Goal: Task Accomplishment & Management: Use online tool/utility

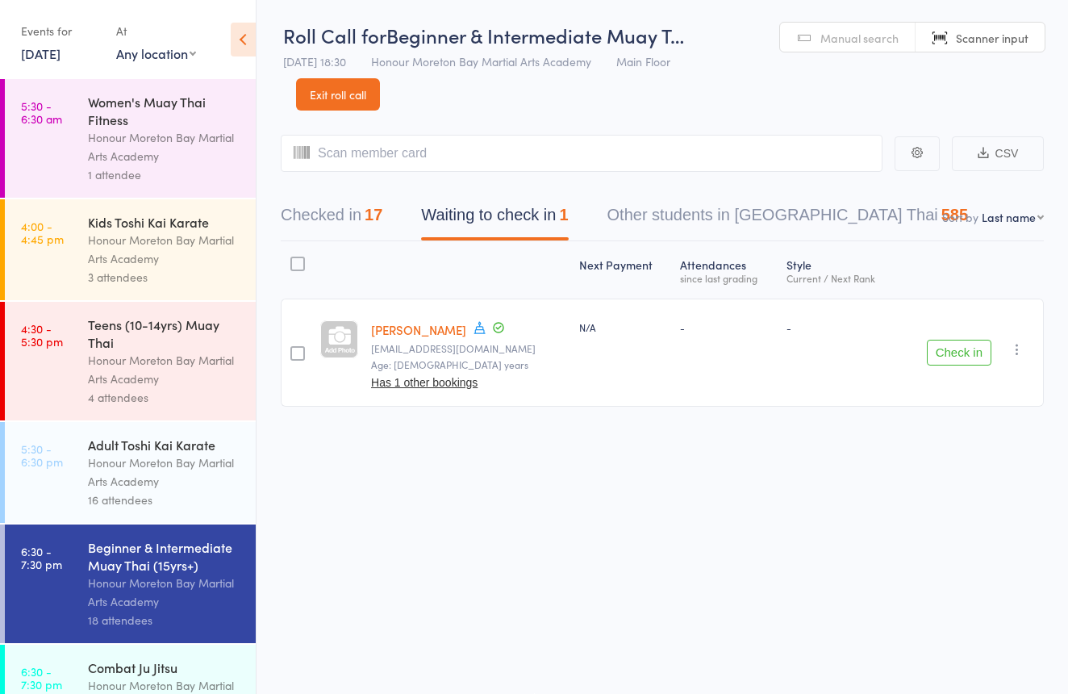
click at [353, 86] on link "Exit roll call" at bounding box center [338, 94] width 84 height 32
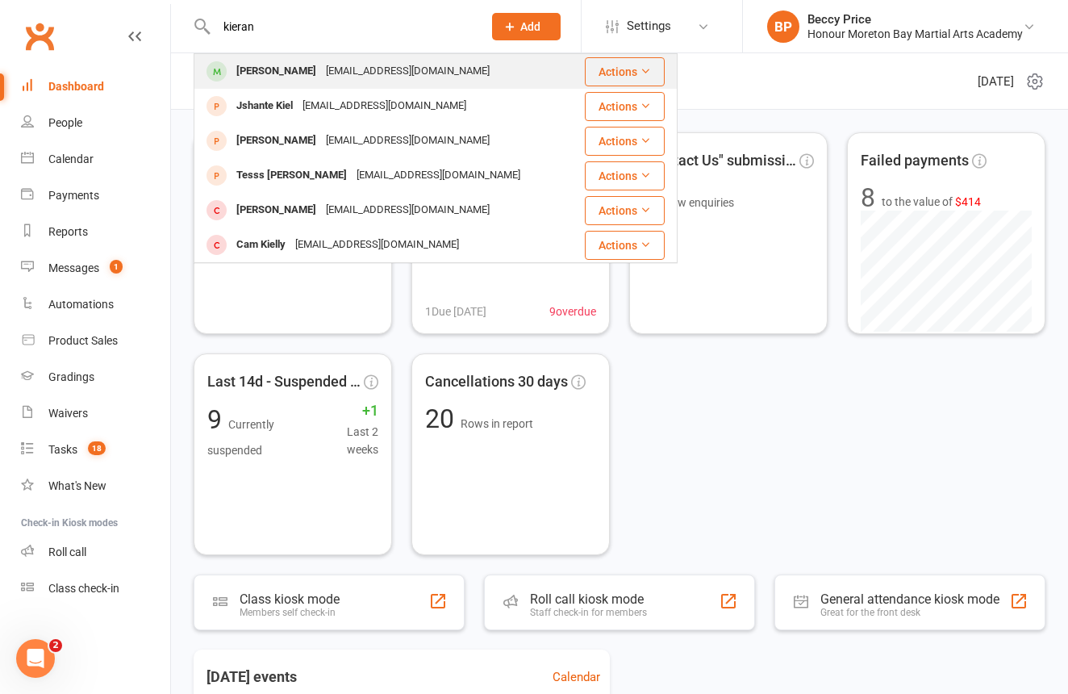
type input "kieran"
click at [349, 72] on div "[EMAIL_ADDRESS][DOMAIN_NAME]" at bounding box center [407, 71] width 173 height 23
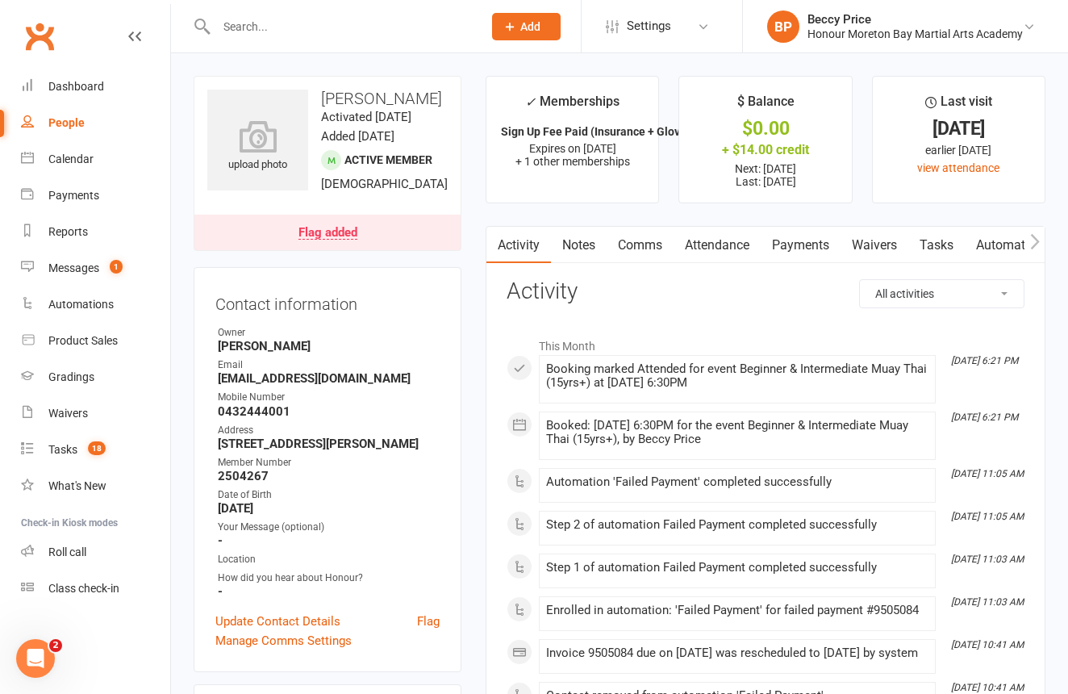
click at [800, 243] on link "Payments" at bounding box center [801, 245] width 80 height 37
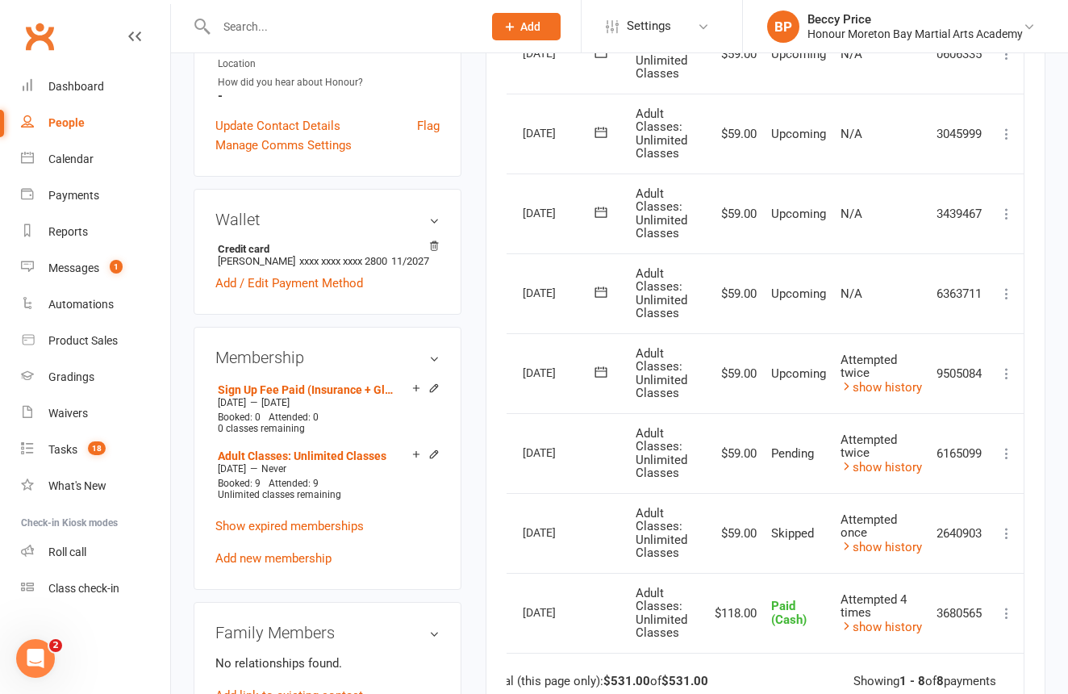
scroll to position [495, 0]
click at [1011, 365] on icon at bounding box center [1007, 373] width 16 height 16
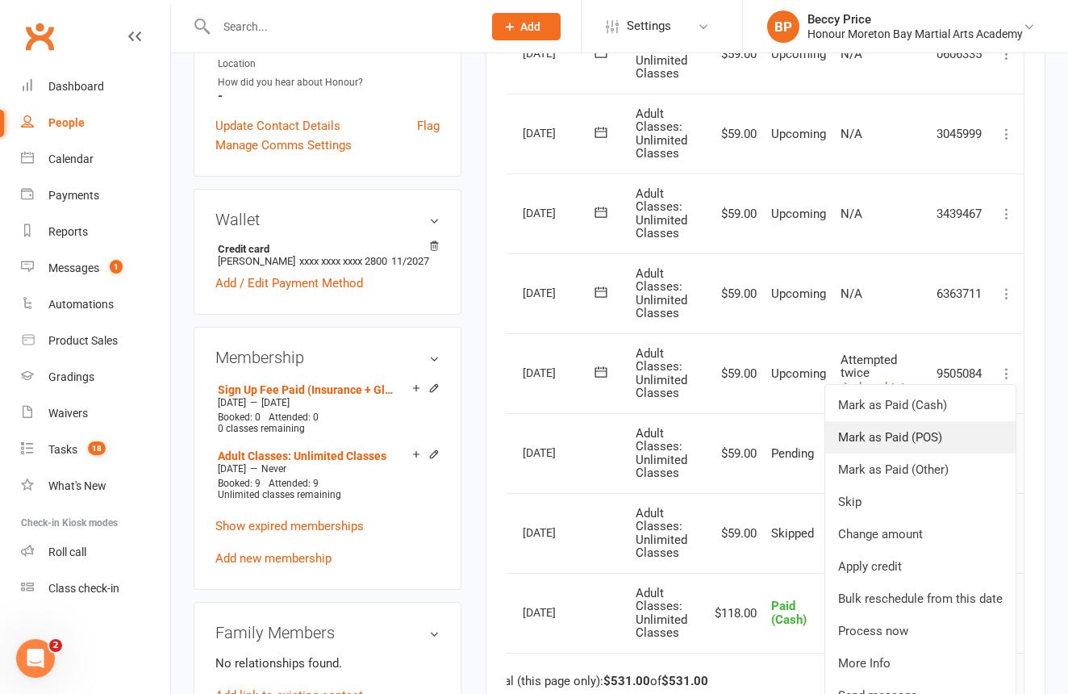
click at [910, 428] on link "Mark as Paid (POS)" at bounding box center [920, 437] width 190 height 32
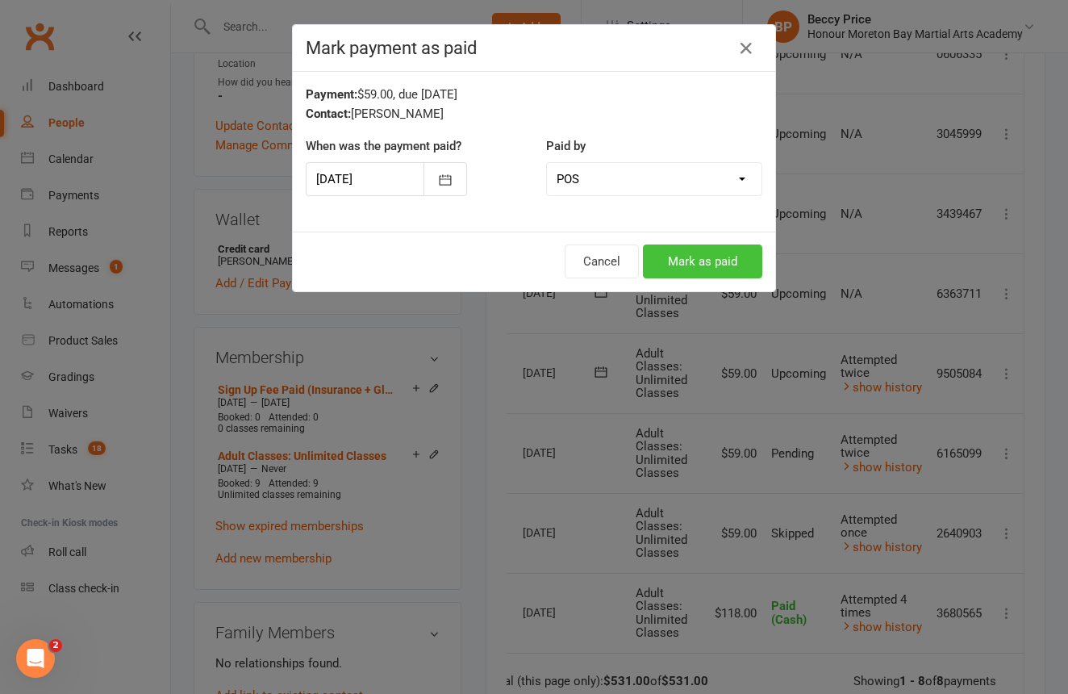
click at [744, 260] on button "Mark as paid" at bounding box center [702, 261] width 119 height 34
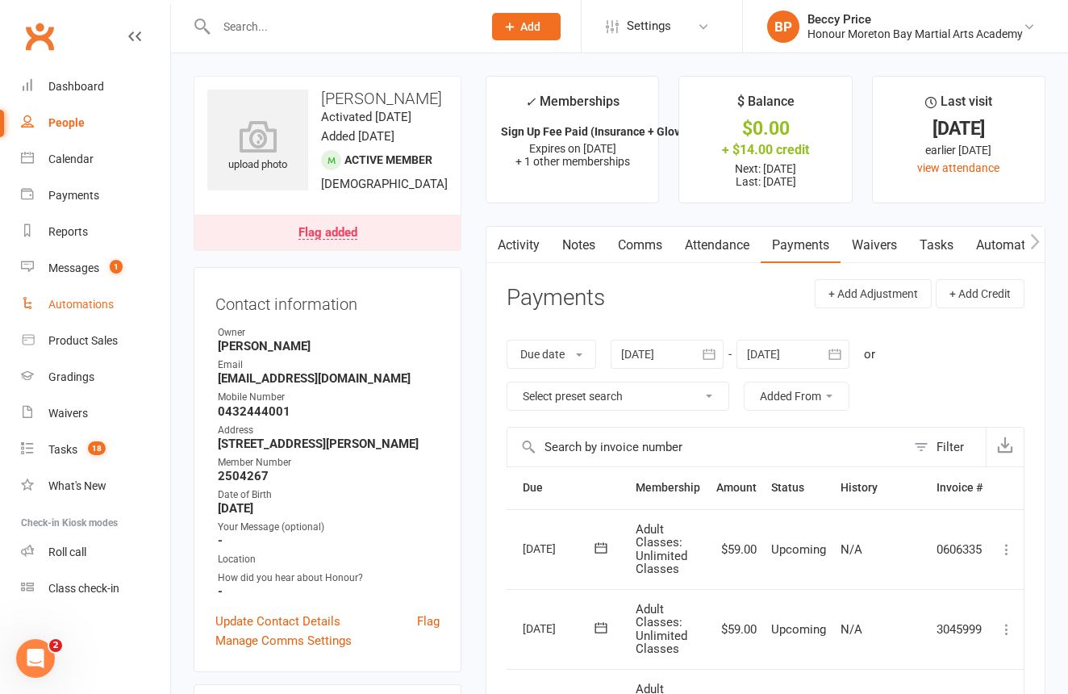
scroll to position [0, 0]
click at [385, 250] on link "Flag added" at bounding box center [327, 233] width 266 height 36
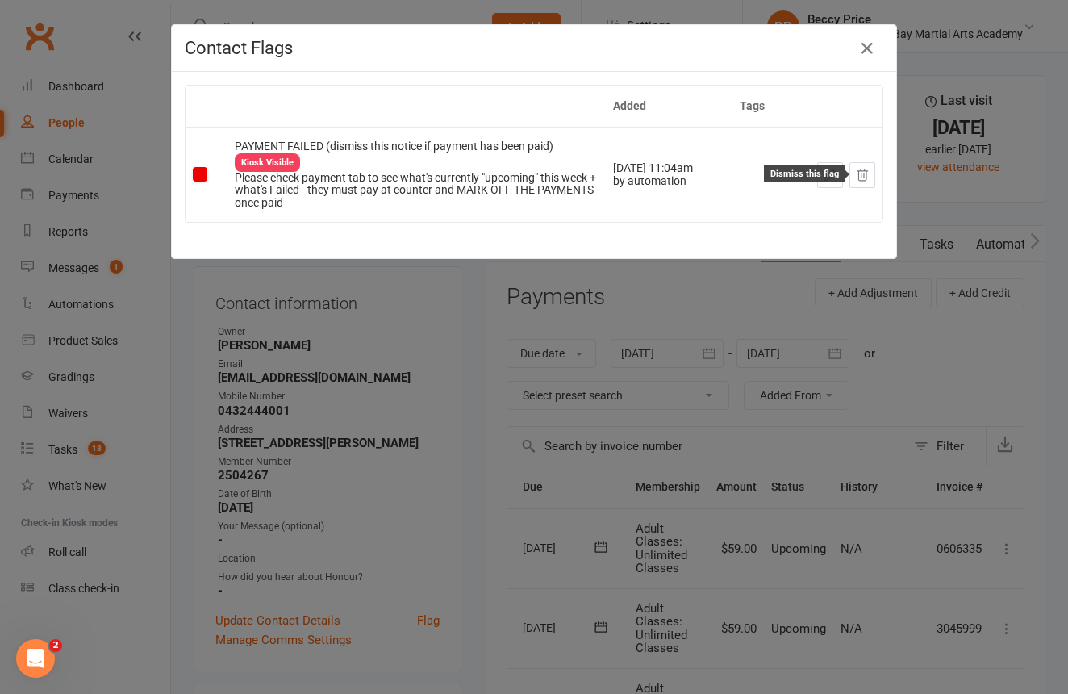
click at [867, 168] on icon at bounding box center [862, 175] width 15 height 15
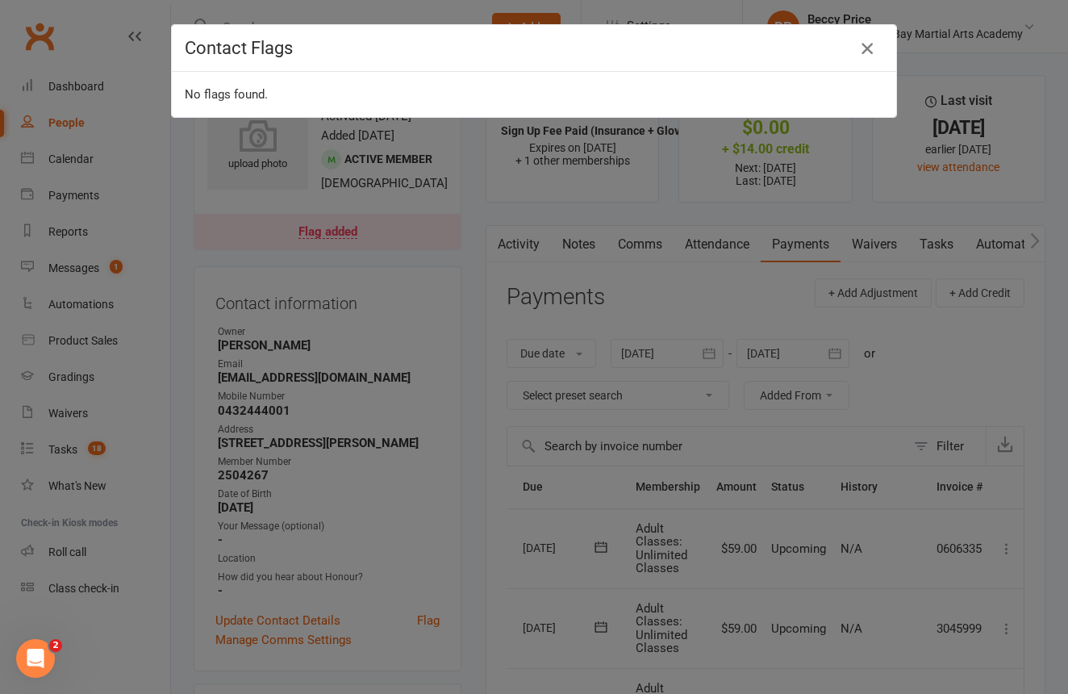
click at [862, 45] on icon "button" at bounding box center [867, 48] width 19 height 19
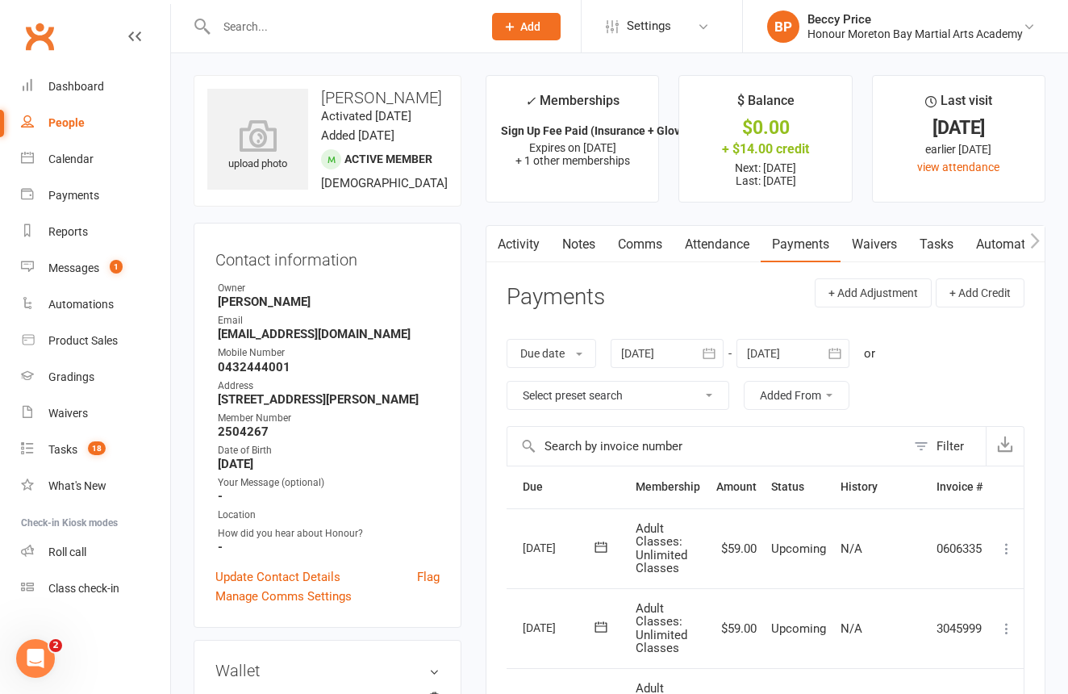
click at [353, 33] on input "text" at bounding box center [341, 26] width 260 height 23
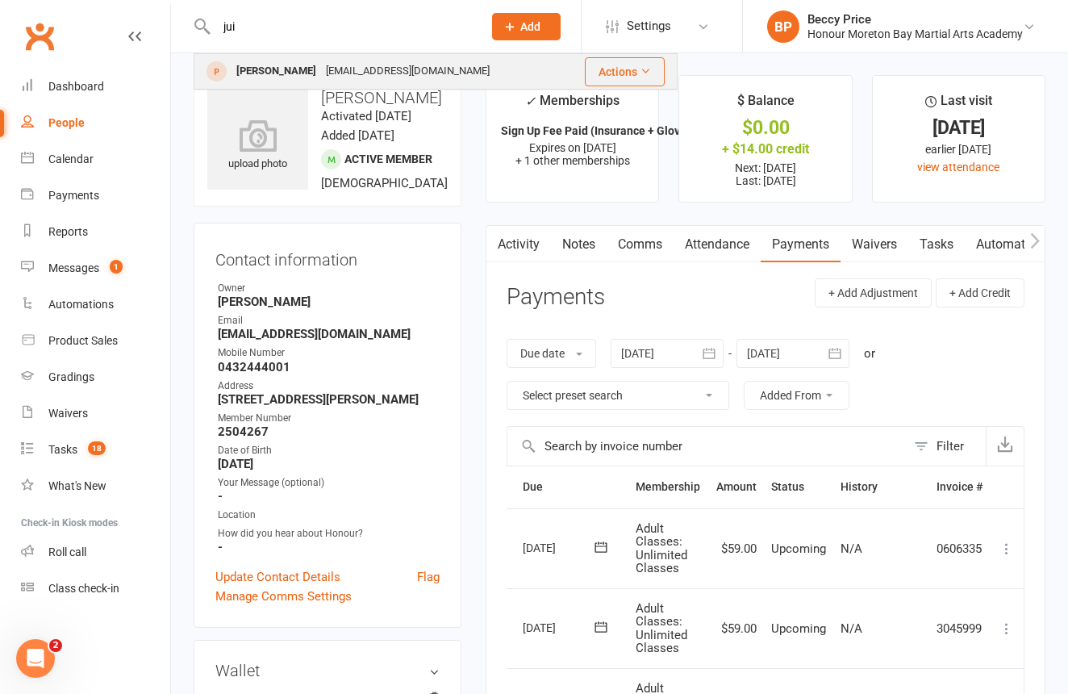
type input "jui"
click at [368, 71] on div "[EMAIL_ADDRESS][DOMAIN_NAME]" at bounding box center [407, 71] width 173 height 23
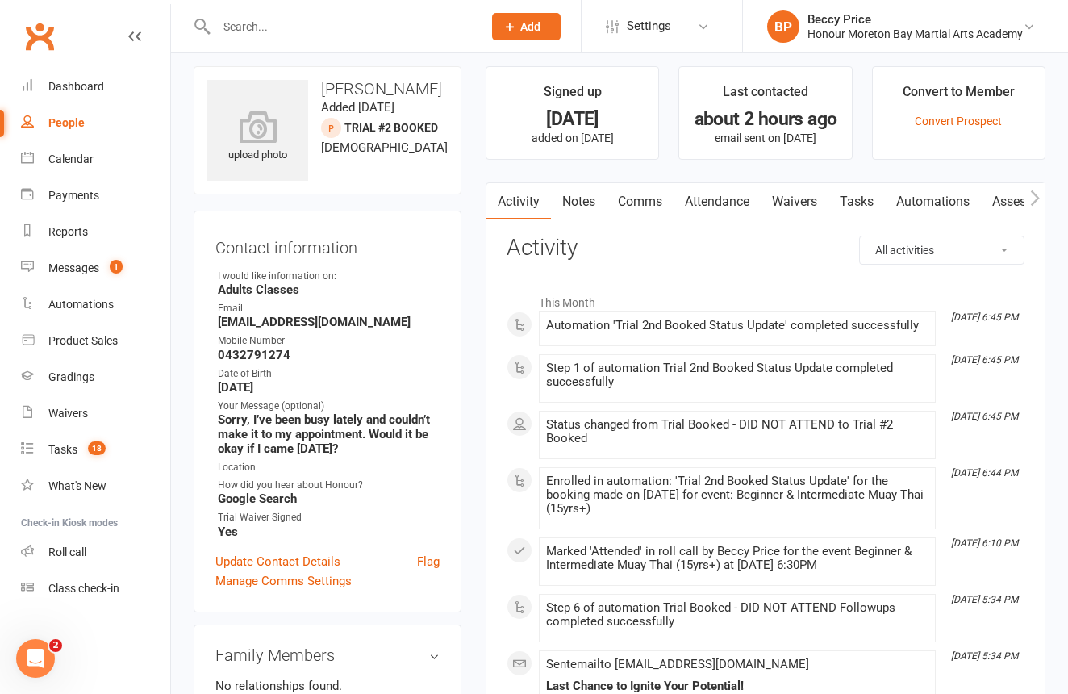
scroll to position [0, 1]
click at [713, 192] on link "Attendance" at bounding box center [716, 201] width 87 height 37
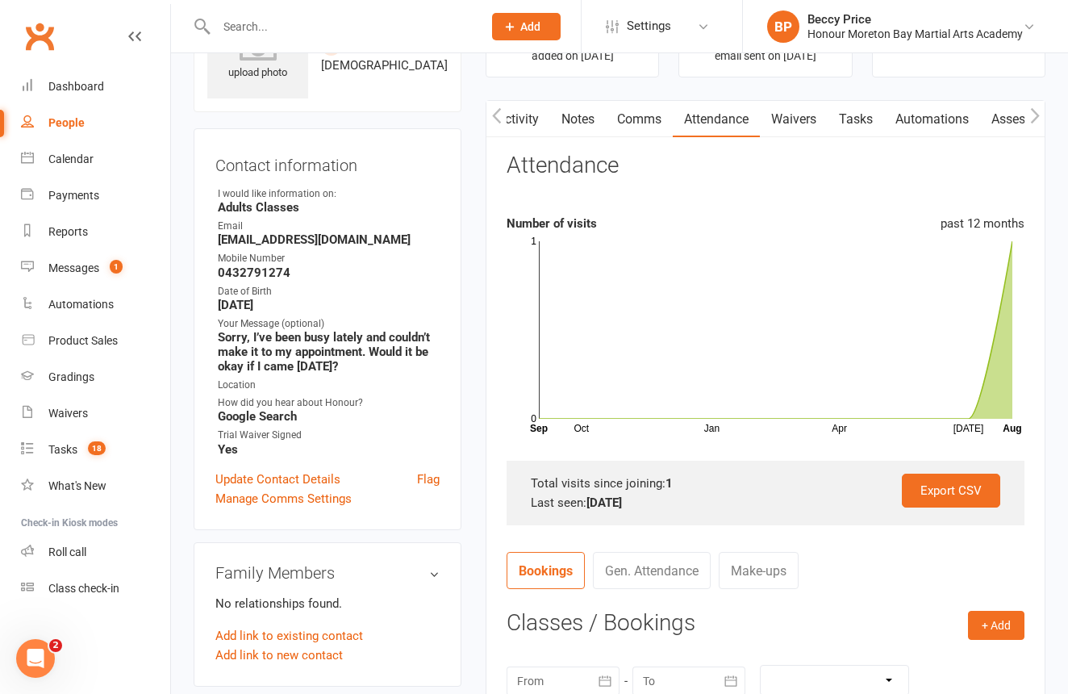
scroll to position [90, 0]
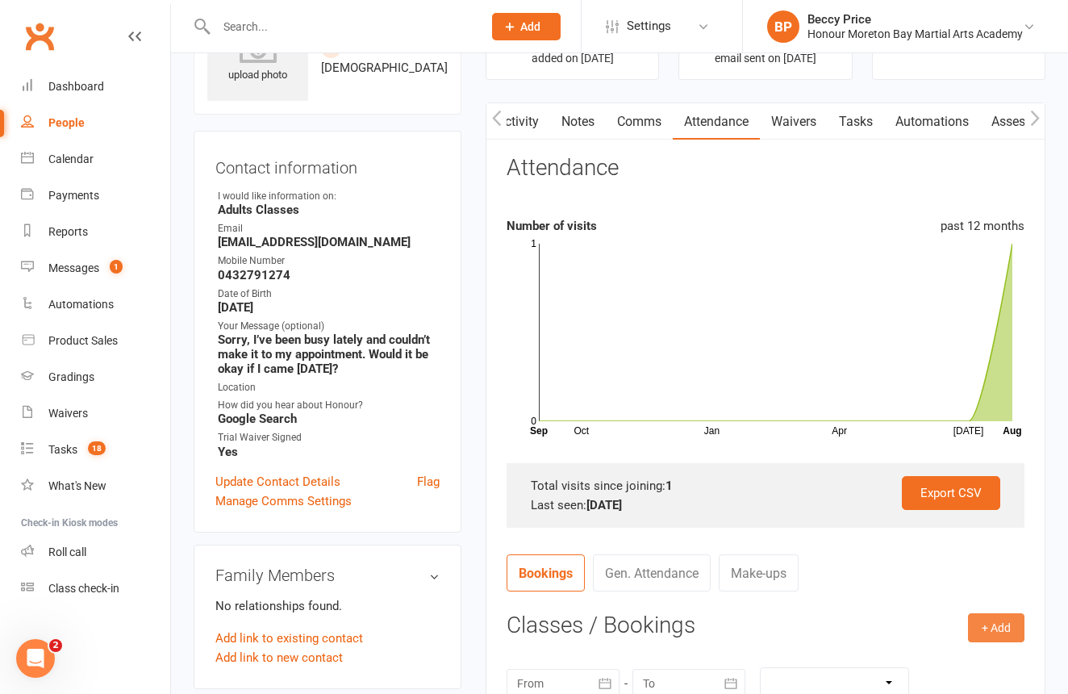
click at [991, 625] on button "+ Add" at bounding box center [996, 627] width 56 height 29
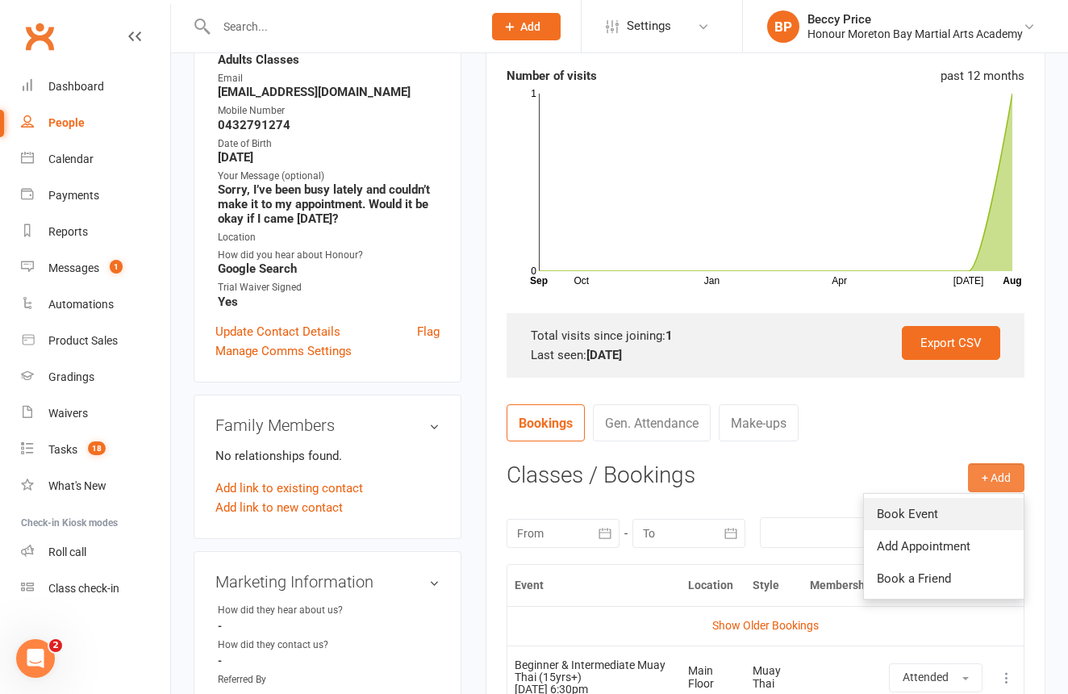
scroll to position [242, 0]
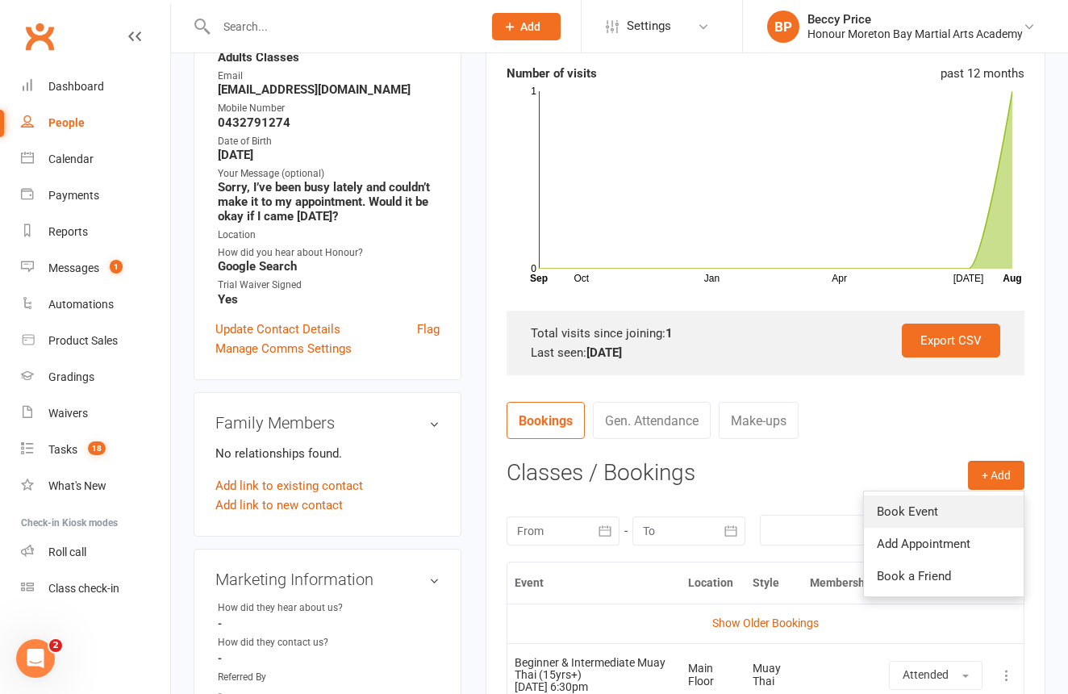
click at [947, 517] on link "Book Event" at bounding box center [944, 511] width 160 height 32
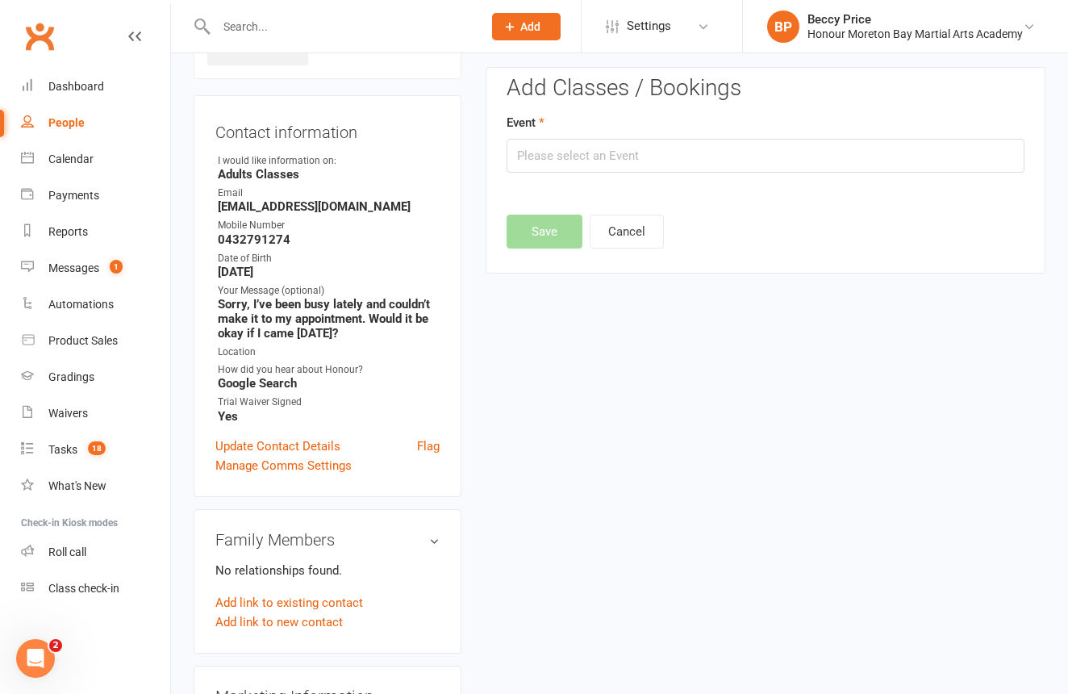
scroll to position [111, 0]
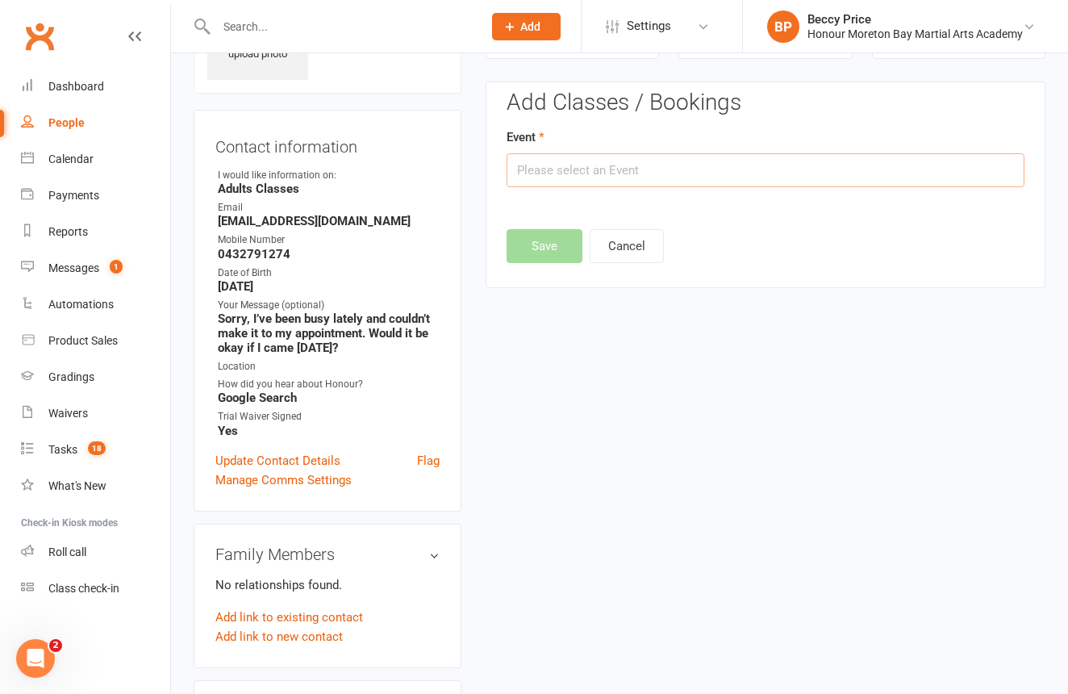
click at [777, 164] on input "text" at bounding box center [766, 170] width 518 height 34
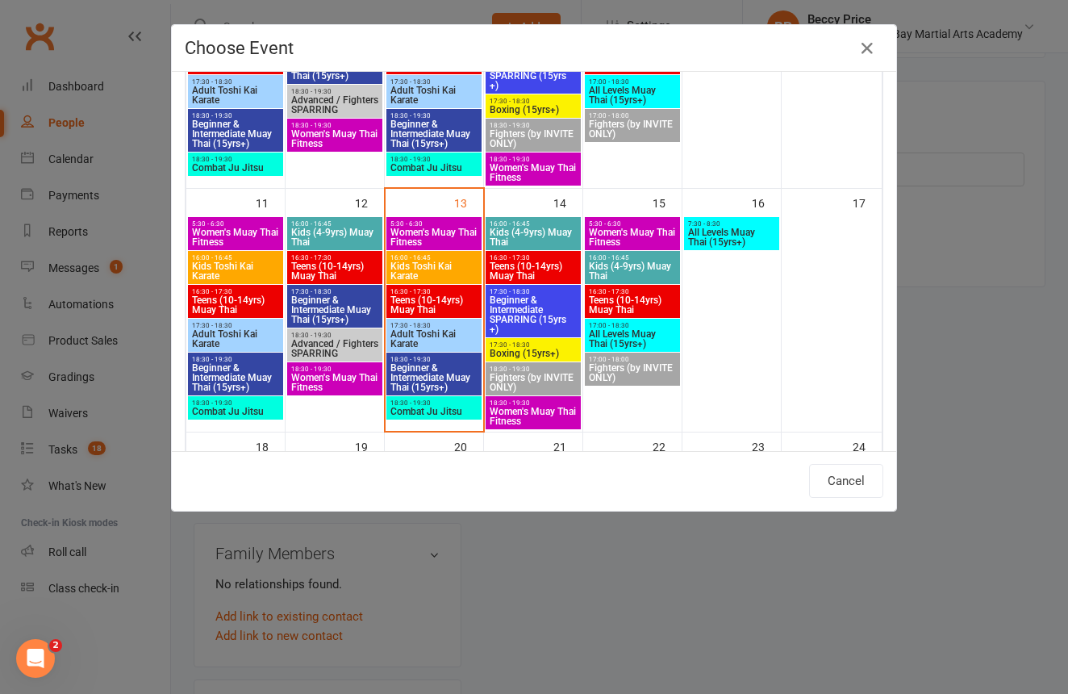
scroll to position [588, 0]
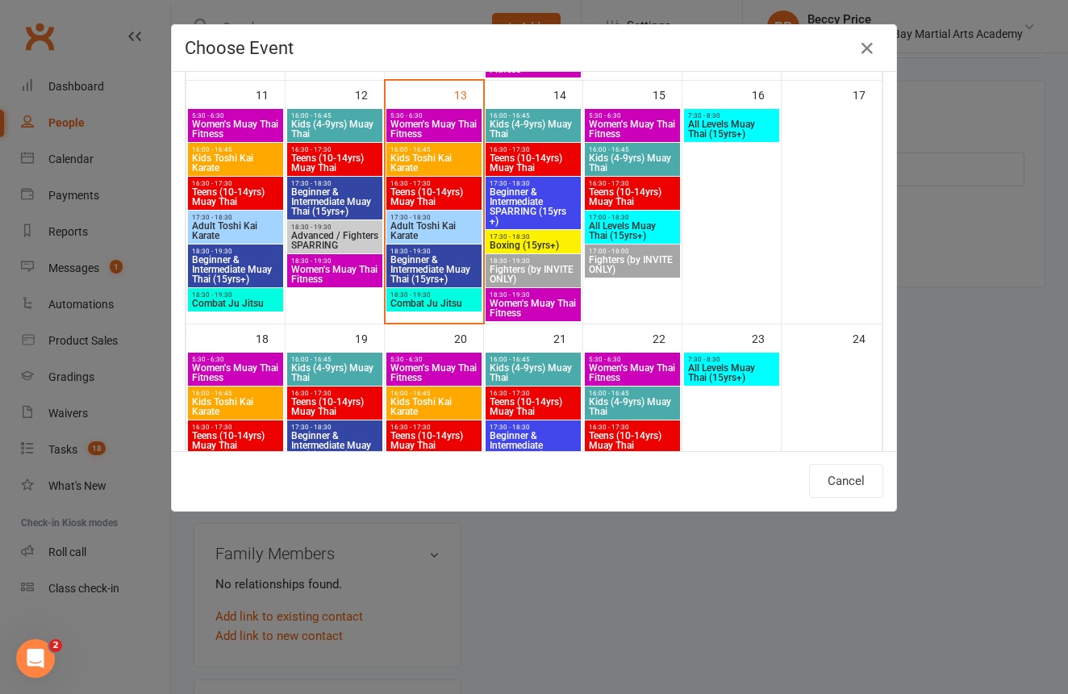
click at [542, 203] on span "Beginner & Intermediate SPARRING (15yrs +)" at bounding box center [533, 206] width 89 height 39
type input "Beginner & Intermediate SPARRING (15yrs +) - [DATE] 5:30:00 PM"
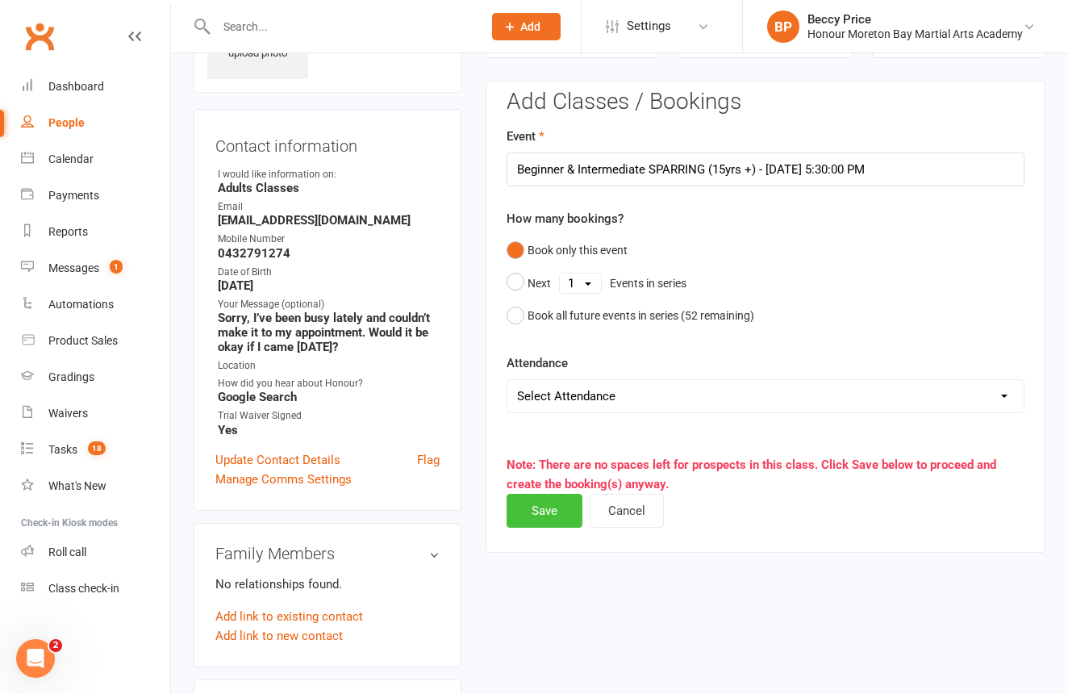
click at [544, 505] on button "Save" at bounding box center [545, 511] width 76 height 34
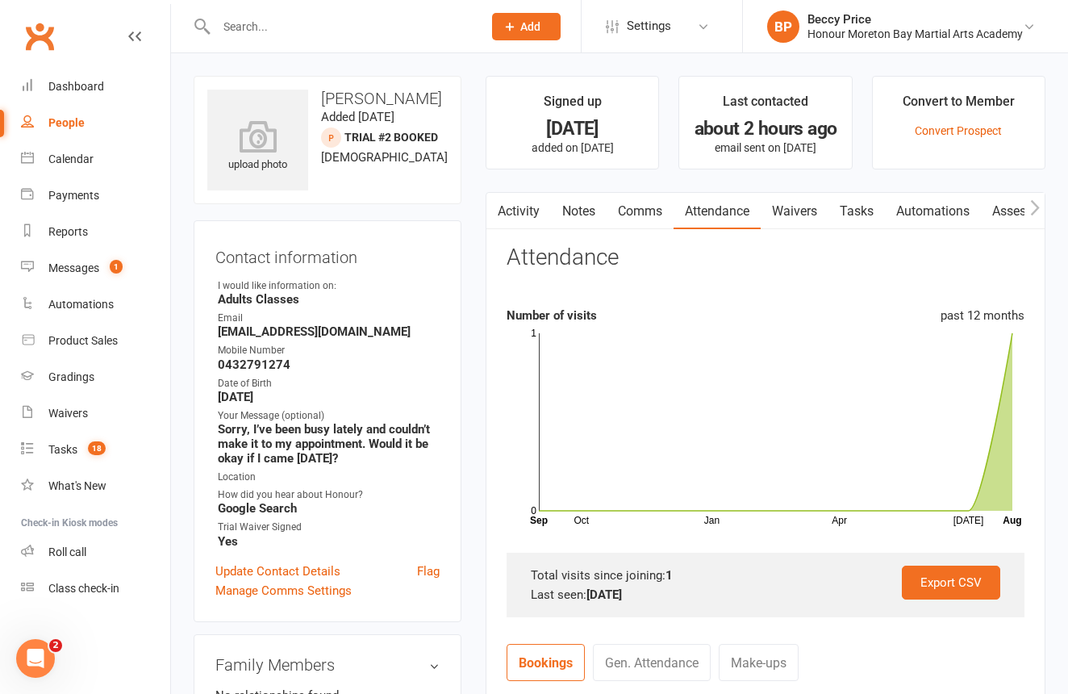
scroll to position [0, 0]
click at [349, 19] on input "text" at bounding box center [341, 26] width 260 height 23
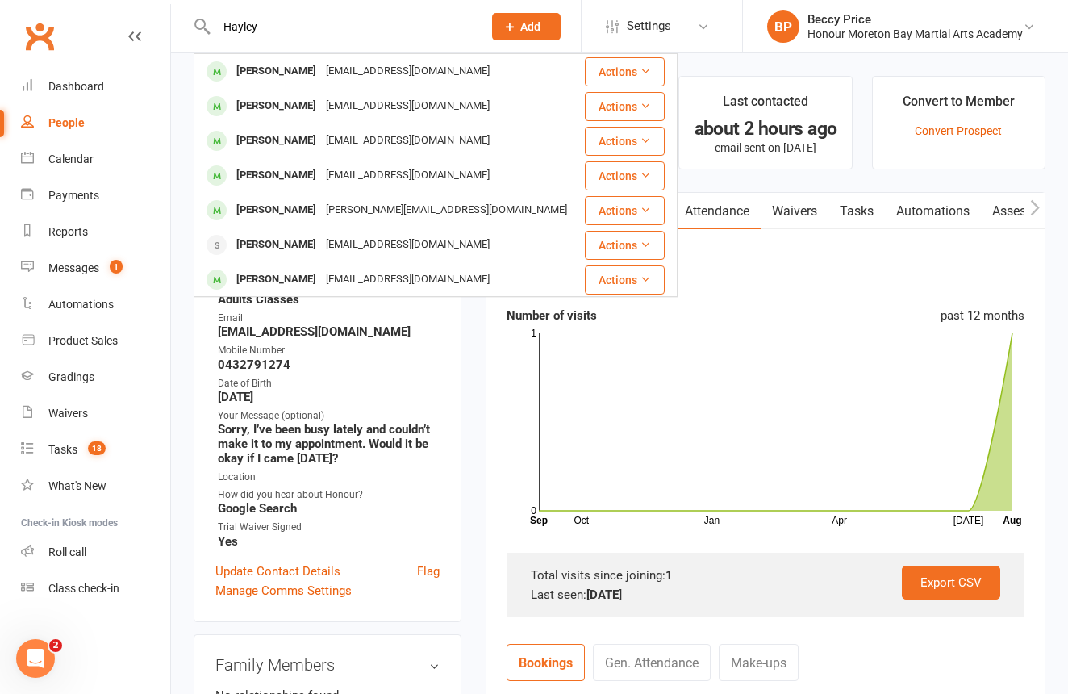
type input "Hayley"
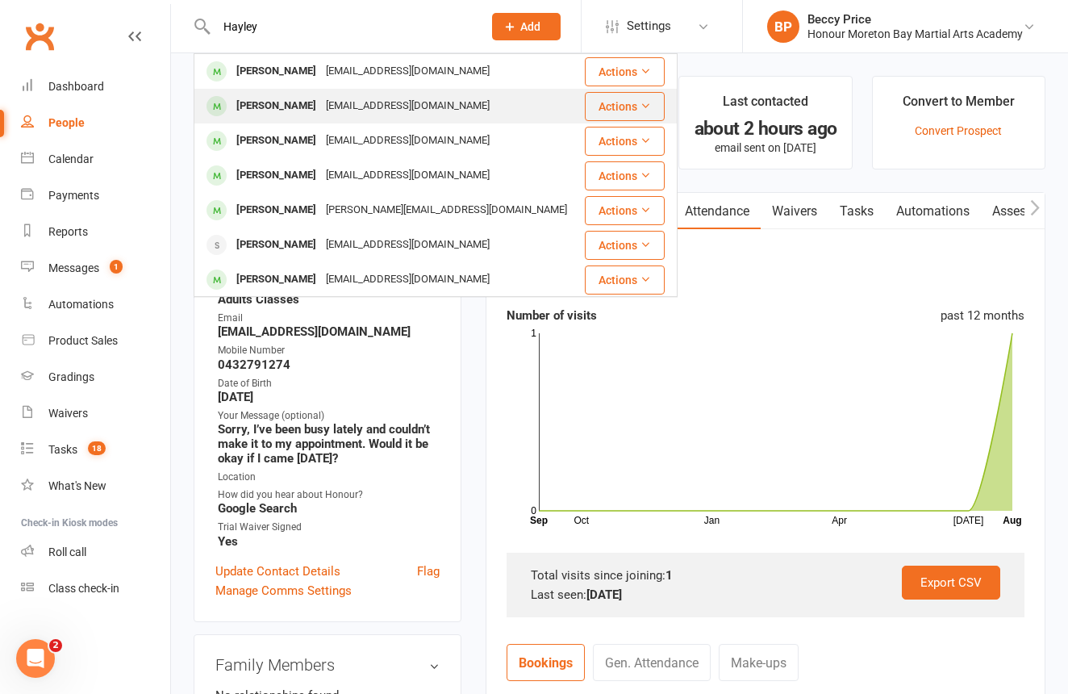
drag, startPoint x: 349, startPoint y: 19, endPoint x: 317, endPoint y: 104, distance: 91.4
click at [317, 104] on div "[PERSON_NAME]" at bounding box center [277, 105] width 90 height 23
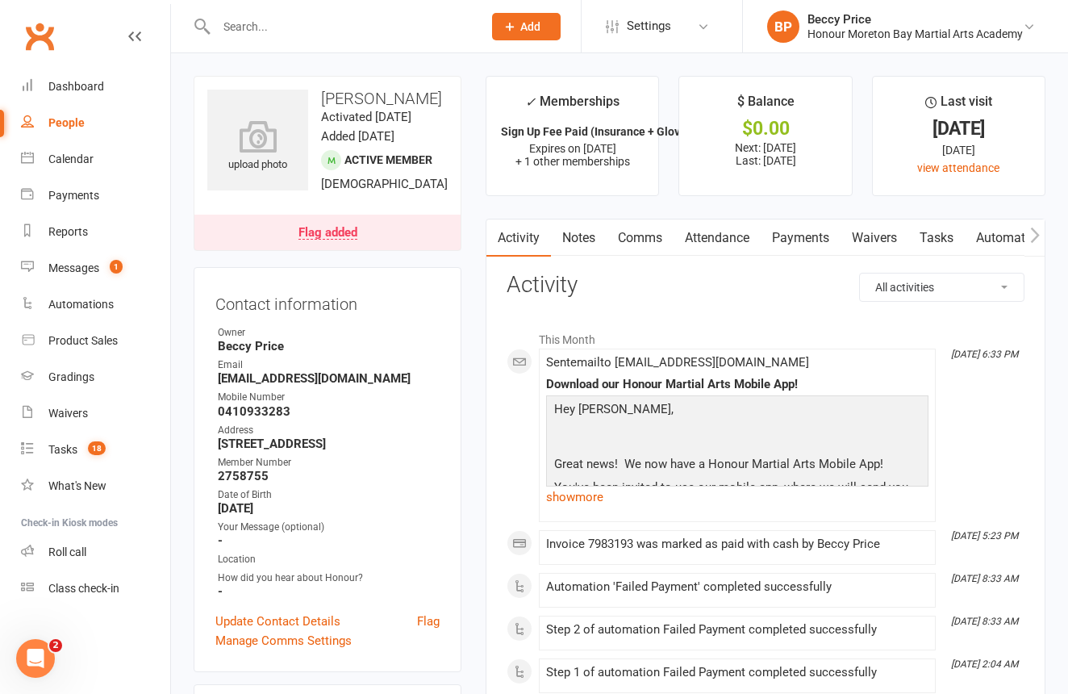
click at [812, 240] on link "Payments" at bounding box center [801, 237] width 80 height 37
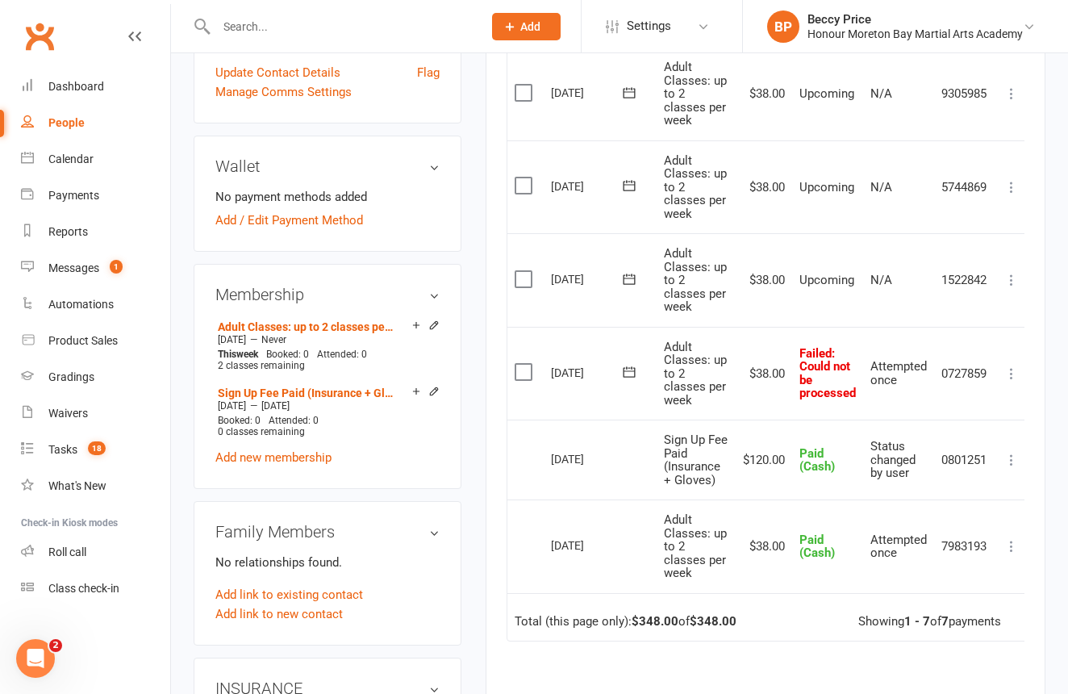
click at [1020, 368] on icon at bounding box center [1012, 373] width 16 height 16
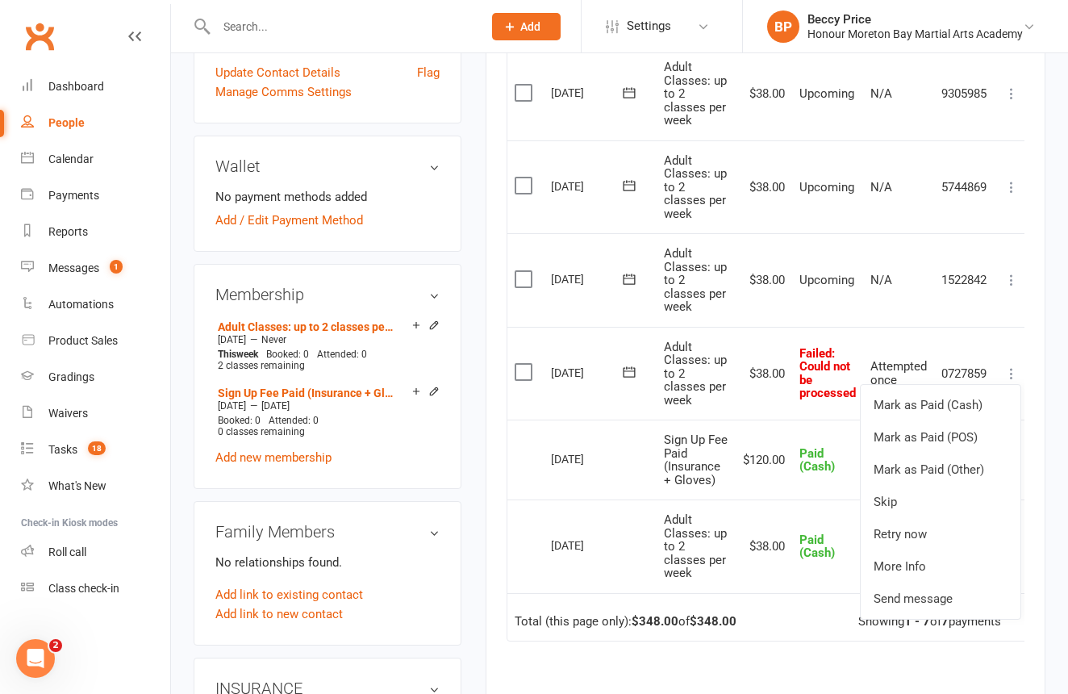
scroll to position [549, 0]
click at [991, 395] on link "Mark as Paid (Cash)" at bounding box center [941, 404] width 160 height 32
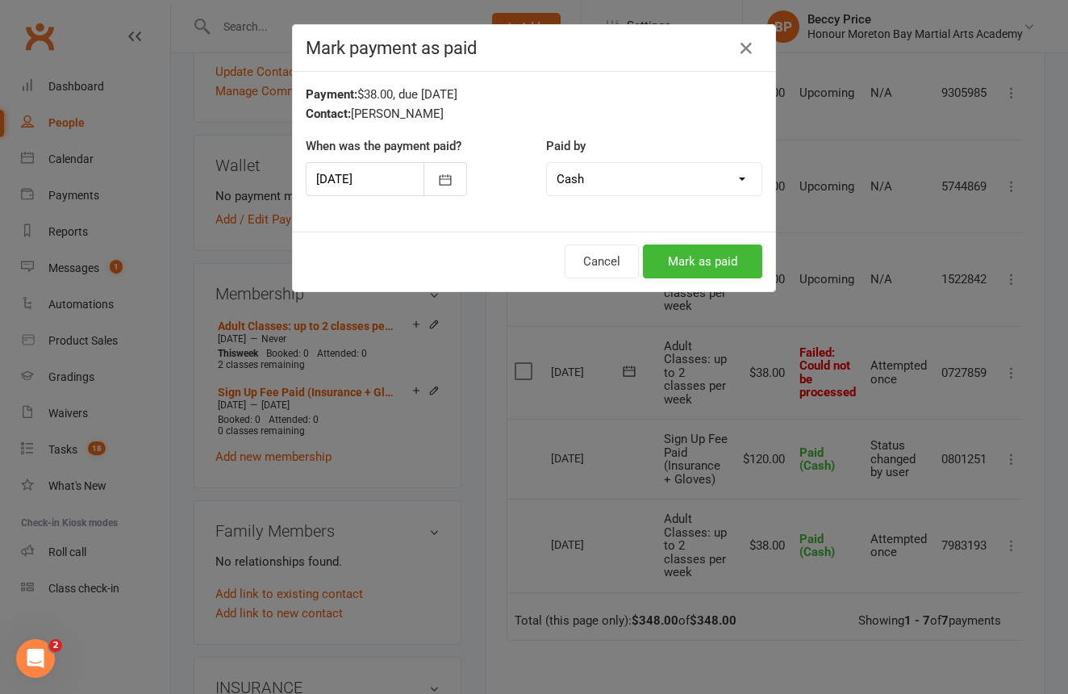
drag, startPoint x: 728, startPoint y: 261, endPoint x: 721, endPoint y: 267, distance: 9.1
click at [727, 261] on button "Mark as paid" at bounding box center [702, 261] width 119 height 34
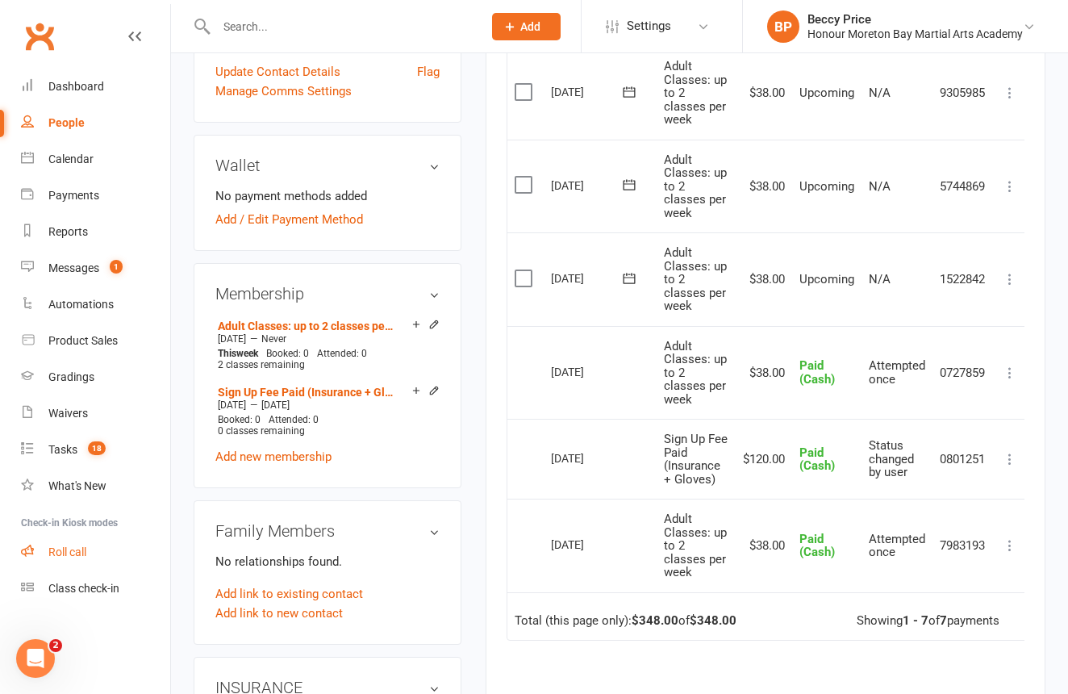
click at [65, 554] on div "Roll call" at bounding box center [67, 551] width 38 height 13
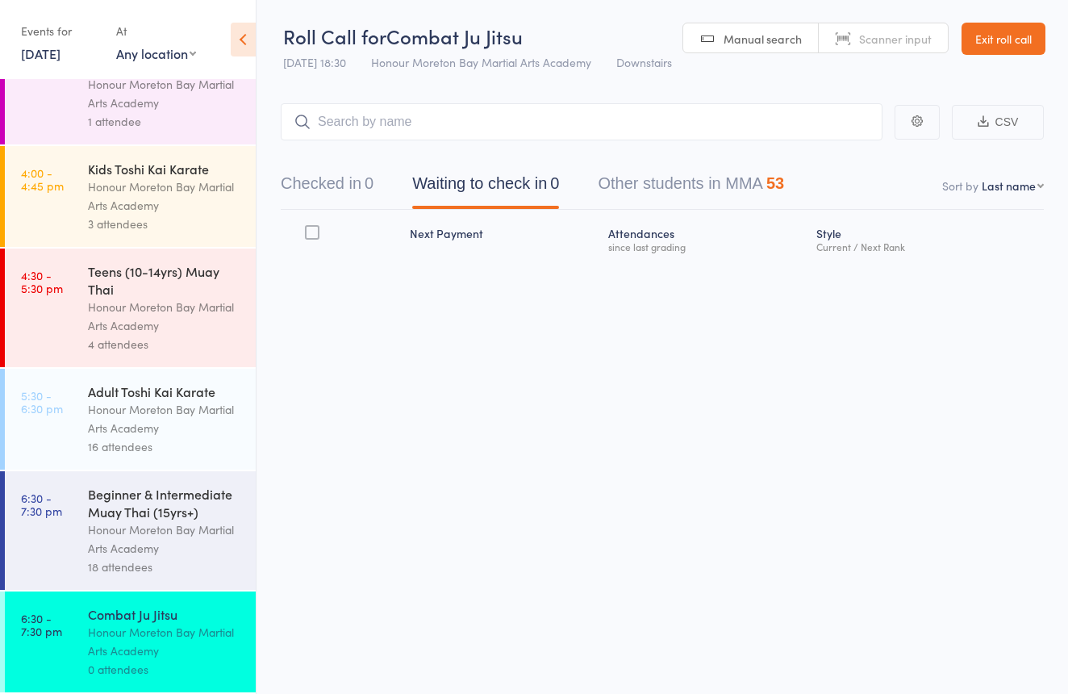
scroll to position [53, 0]
drag, startPoint x: 336, startPoint y: 167, endPoint x: 365, endPoint y: 129, distance: 47.3
click at [338, 165] on button "Checked in 0" at bounding box center [327, 186] width 93 height 43
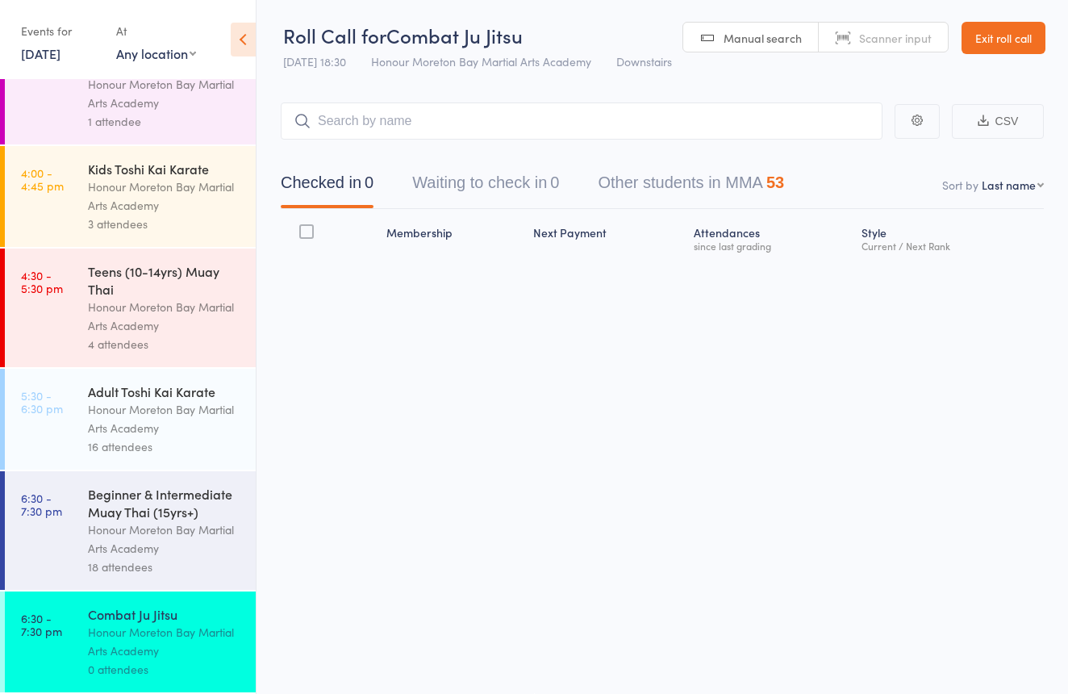
click at [368, 125] on input "search" at bounding box center [582, 120] width 602 height 37
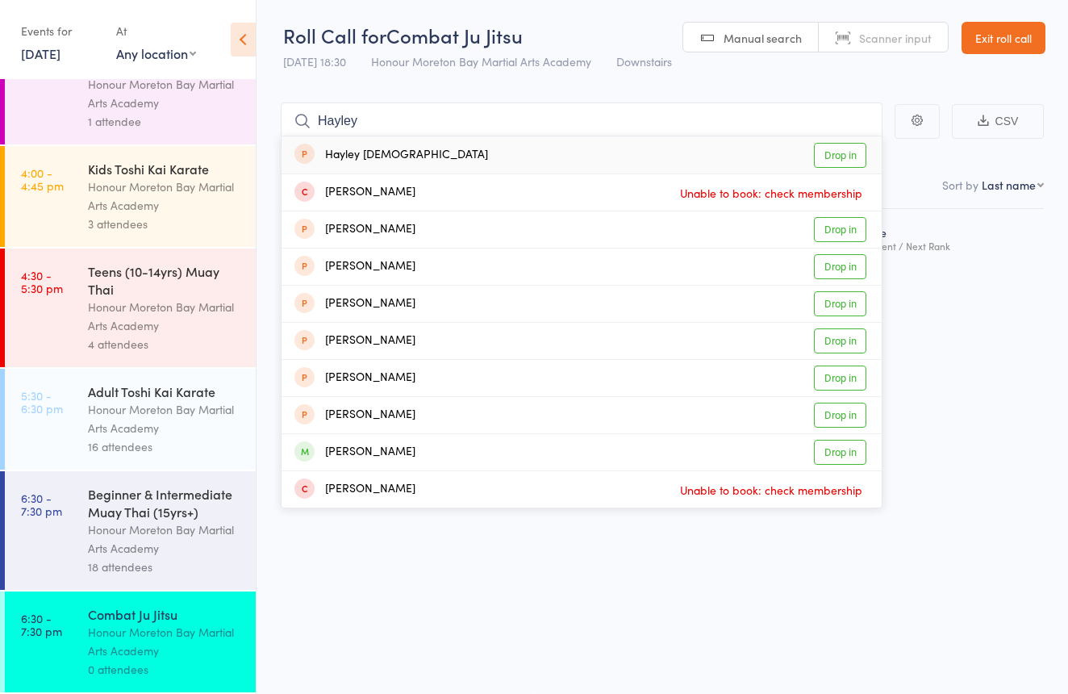
type input "Hayley"
drag, startPoint x: 361, startPoint y: 141, endPoint x: 354, endPoint y: 449, distance: 307.5
click at [354, 449] on div "[PERSON_NAME]" at bounding box center [354, 452] width 121 height 19
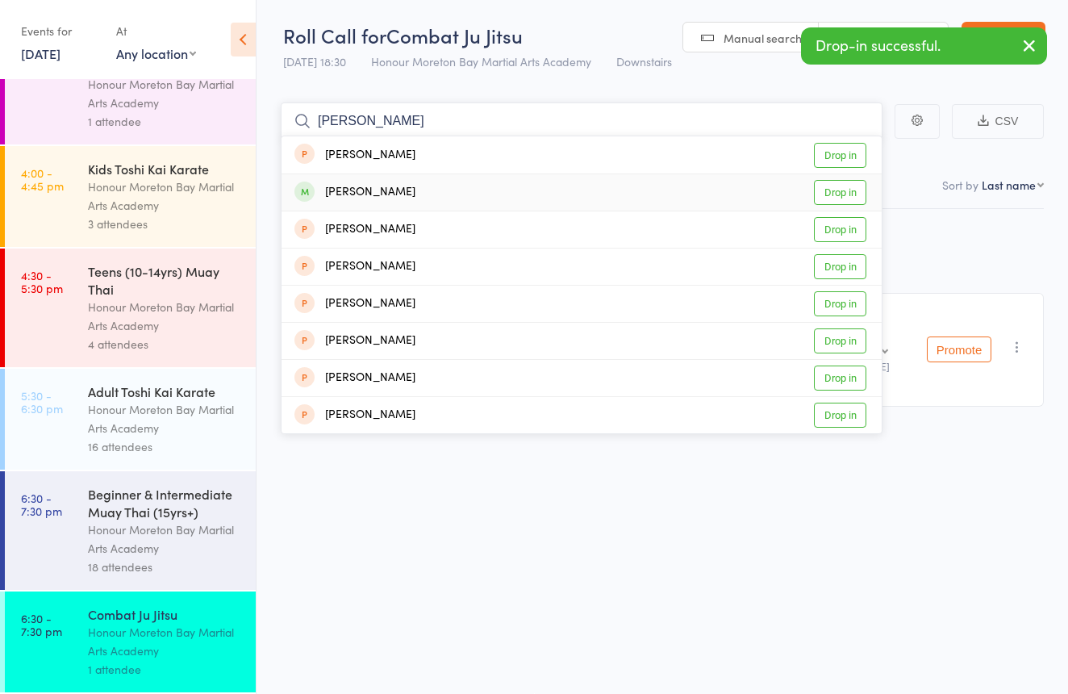
type input "julin"
click at [382, 190] on div "Julianto Hady" at bounding box center [354, 192] width 121 height 19
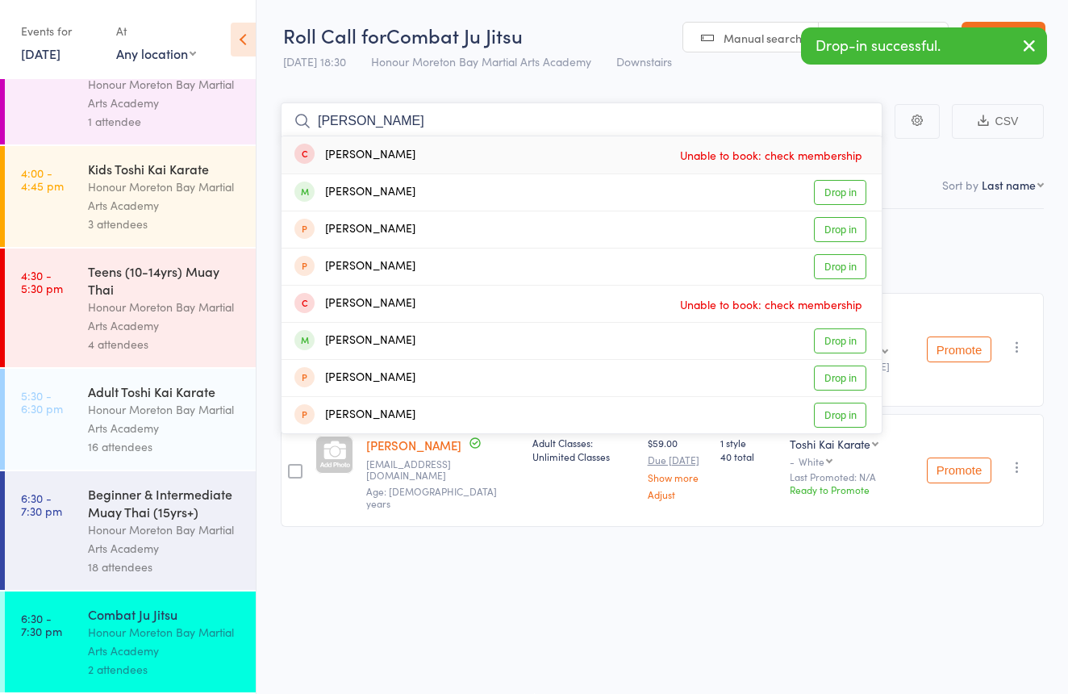
type input "Keith"
drag, startPoint x: 382, startPoint y: 190, endPoint x: 416, endPoint y: 191, distance: 33.1
click at [416, 191] on div "Keith Cowley Drop in" at bounding box center [582, 192] width 600 height 36
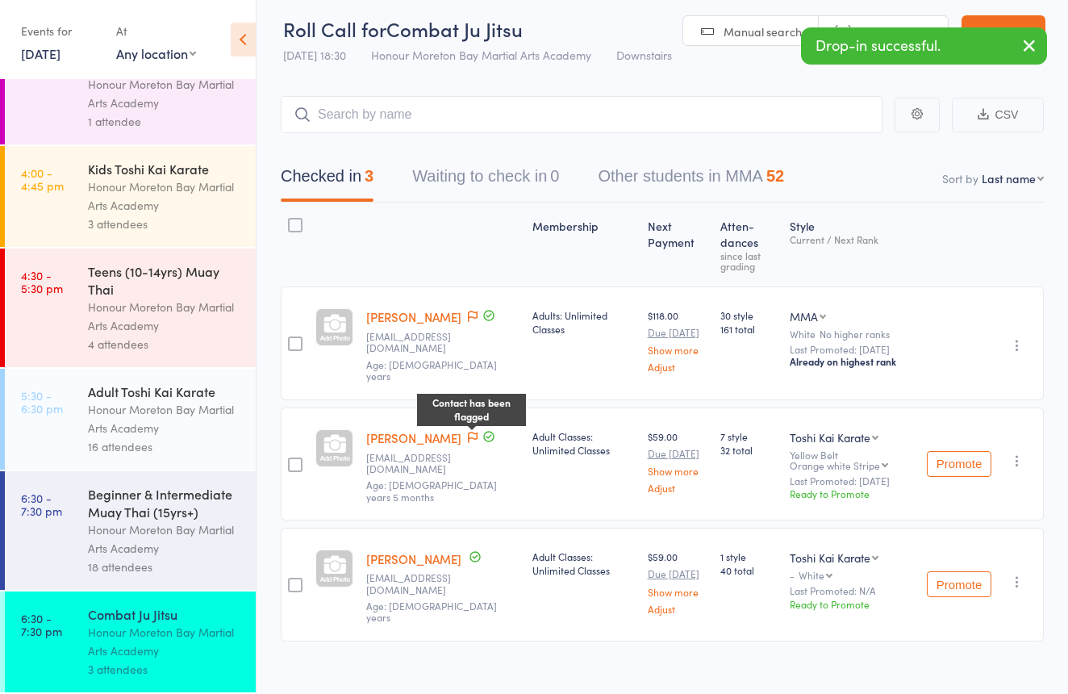
click at [468, 432] on icon at bounding box center [473, 437] width 10 height 11
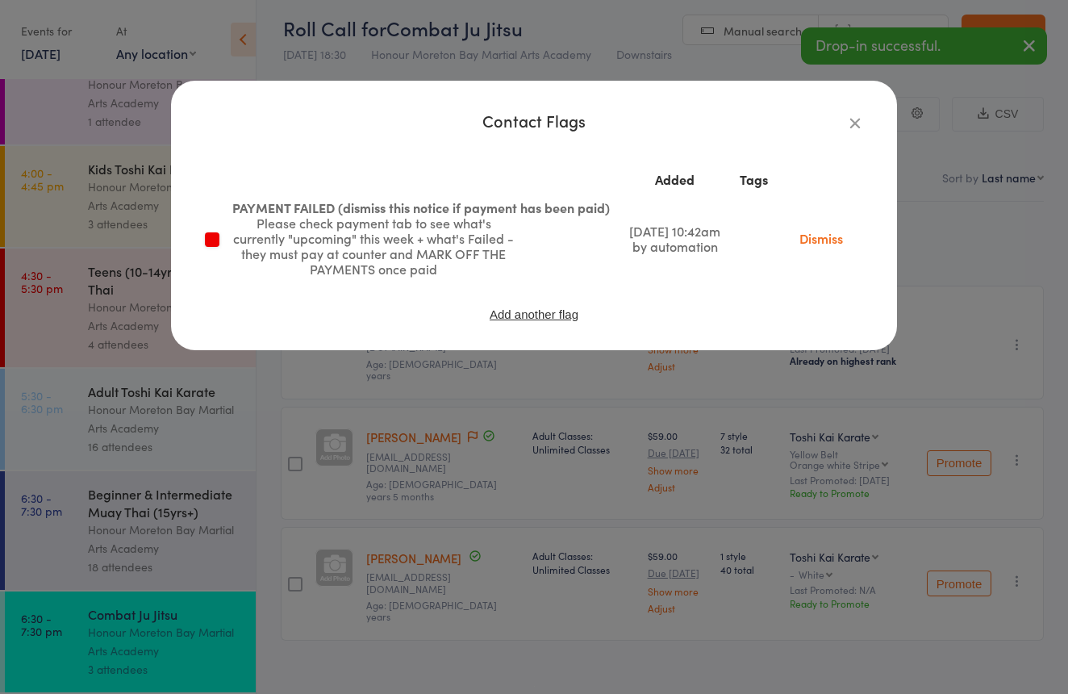
click at [478, 386] on div "Contact Flags Added Tags PAYMENT FAILED (dismiss this notice if payment has bee…" at bounding box center [534, 347] width 1068 height 694
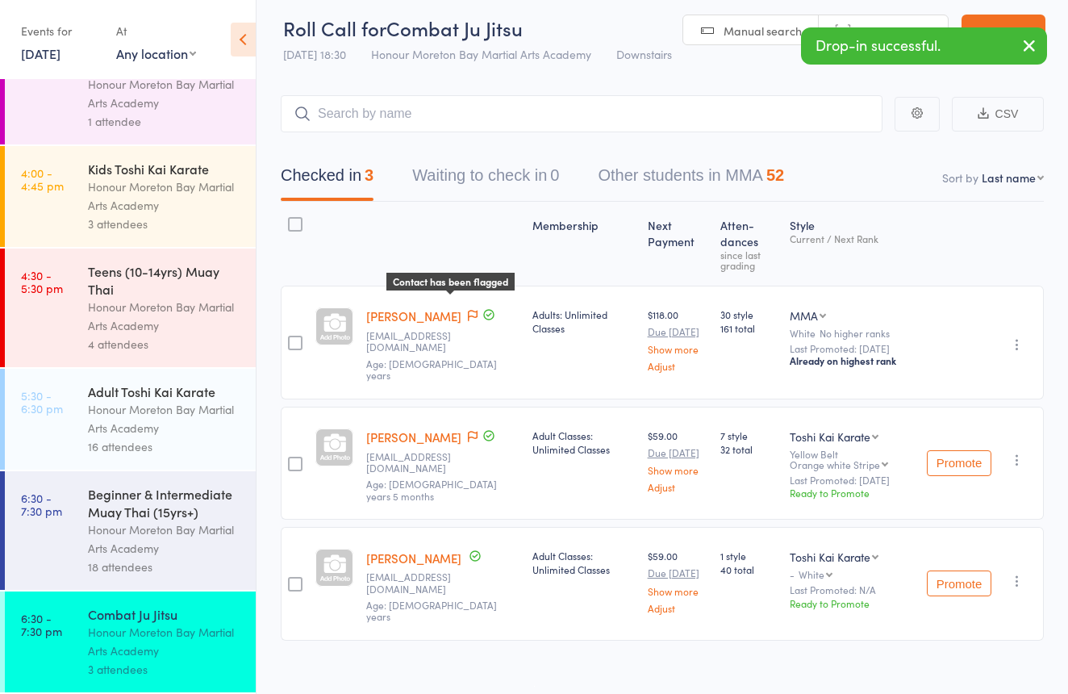
click at [468, 311] on icon at bounding box center [473, 315] width 10 height 11
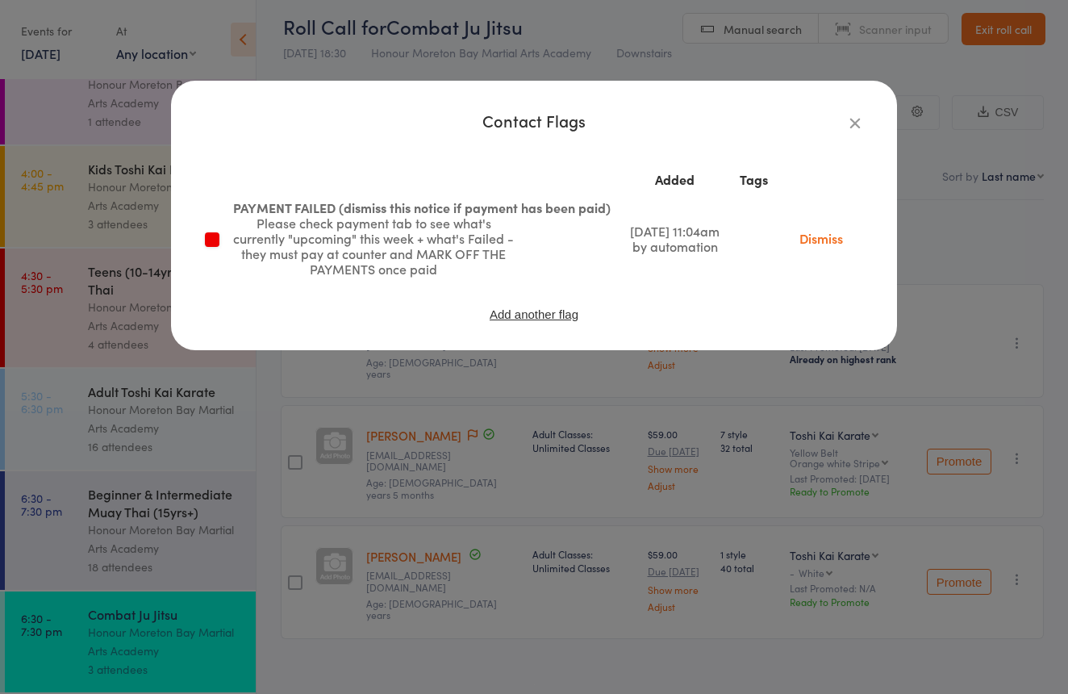
click at [620, 374] on div "Contact Flags Added Tags PAYMENT FAILED (dismiss this notice if payment has bee…" at bounding box center [534, 347] width 1068 height 694
